Goal: Navigation & Orientation: Find specific page/section

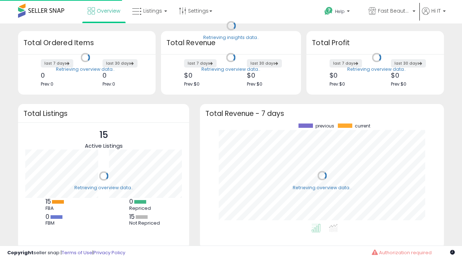
scroll to position [100, 230]
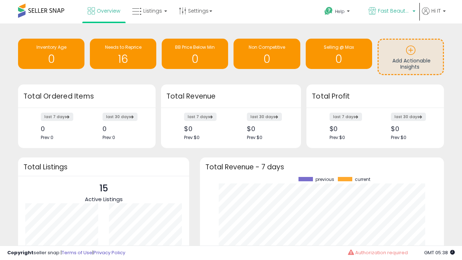
click at [391, 12] on span "Fast Beauty ([GEOGRAPHIC_DATA])" at bounding box center [394, 10] width 32 height 7
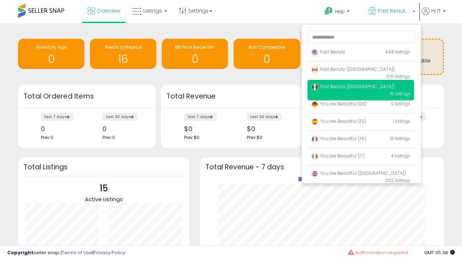
click at [361, 70] on span "Fast Beauty ([GEOGRAPHIC_DATA])" at bounding box center [353, 69] width 84 height 6
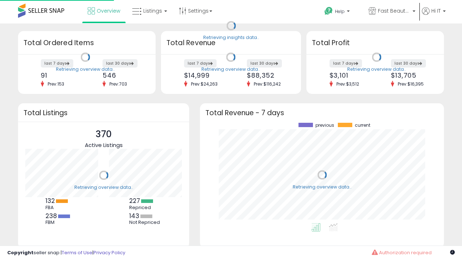
scroll to position [100, 230]
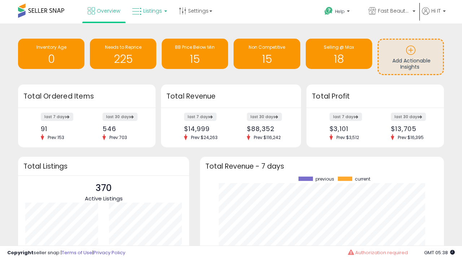
click at [149, 11] on span "Listings" at bounding box center [152, 10] width 19 height 7
